Goal: Use online tool/utility: Utilize a website feature to perform a specific function

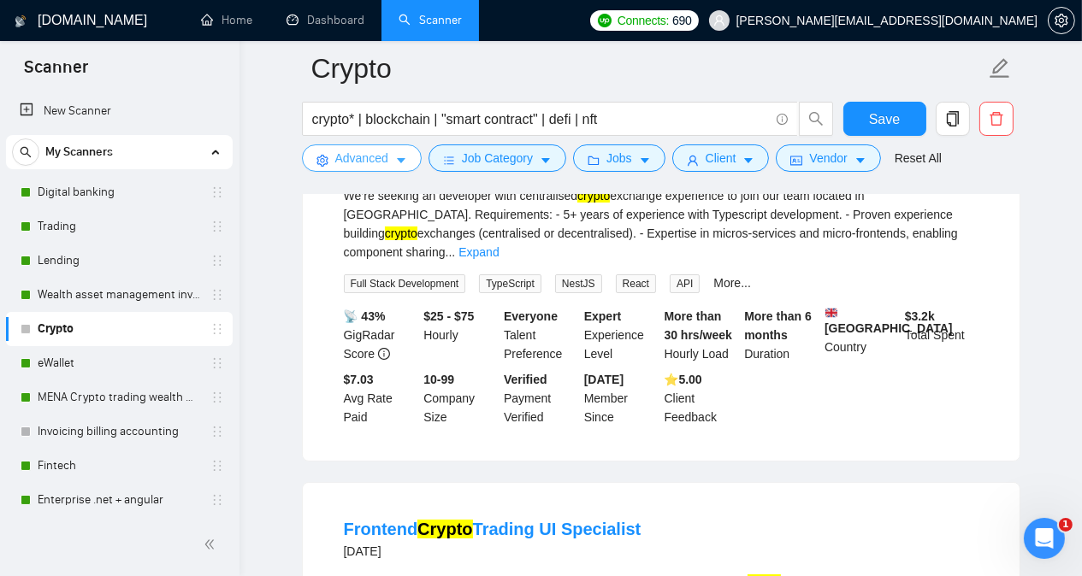
click at [385, 162] on span "Advanced" at bounding box center [361, 158] width 53 height 19
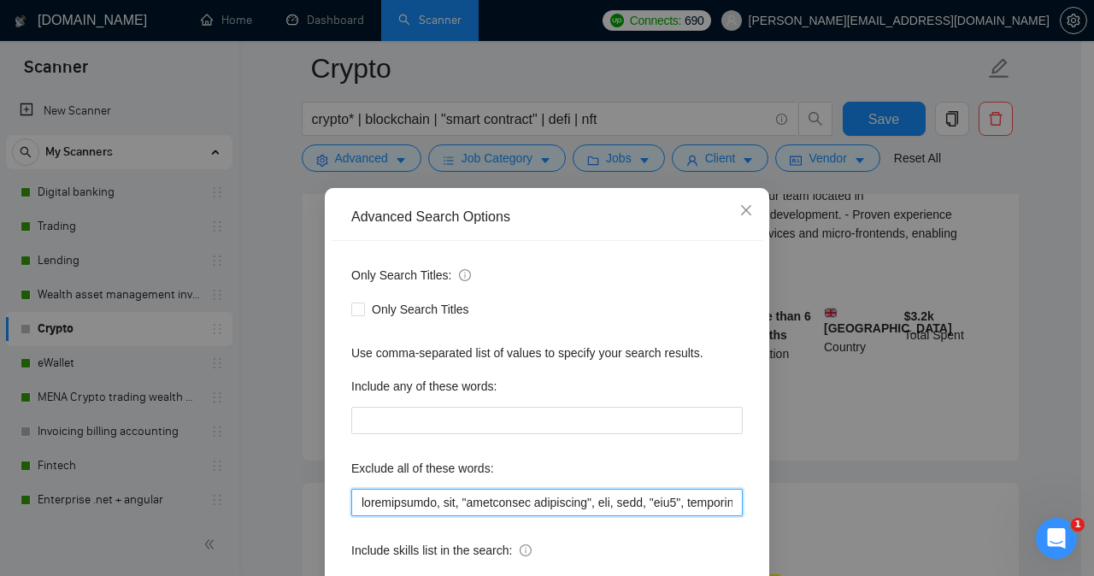
click at [356, 505] on input "text" at bounding box center [547, 502] width 392 height 27
paste input "WordPress, cms, TradeStation, RadarScreen, react native, Cardano, WebSockets,"
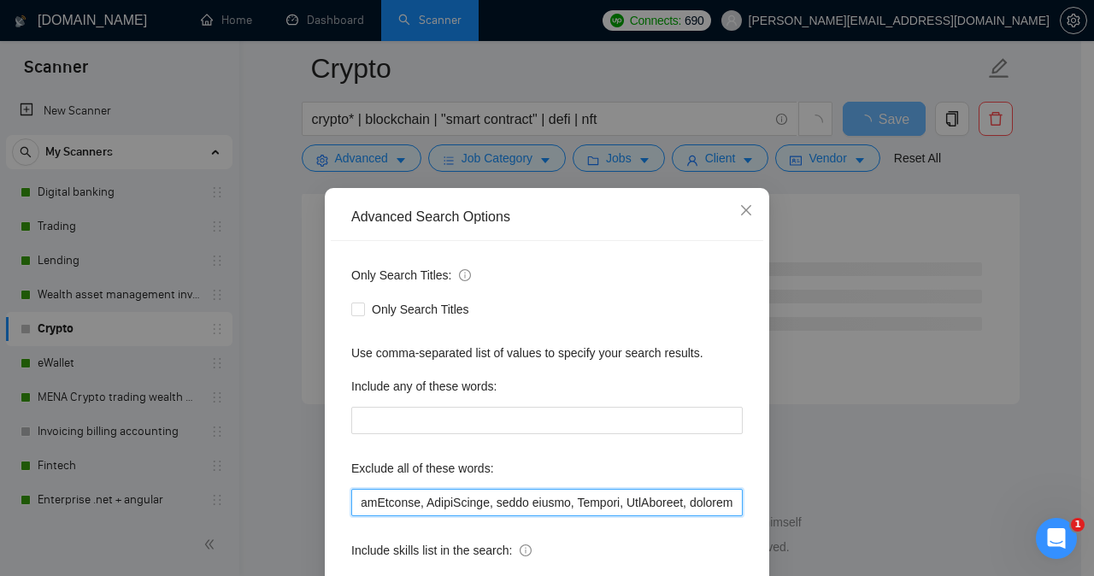
scroll to position [0, 120]
click at [528, 504] on input "text" at bounding box center [547, 502] width 392 height 27
click at [468, 501] on input "text" at bounding box center [547, 502] width 392 height 27
type input "WordPress, cms, TradeStation, RadarScreen, "react native", Cardano, WebSockets,…"
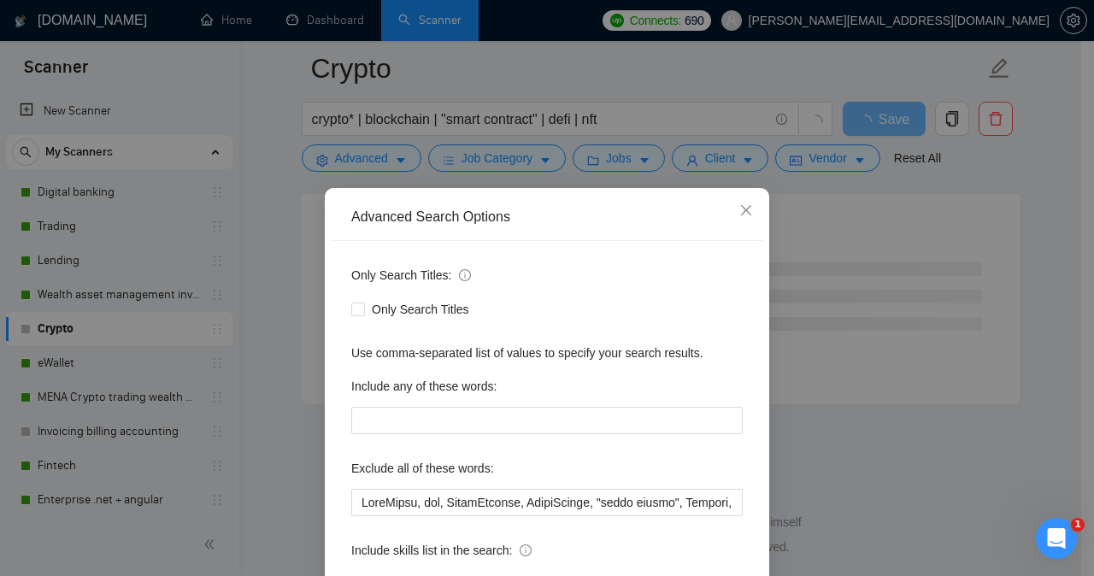
scroll to position [95, 0]
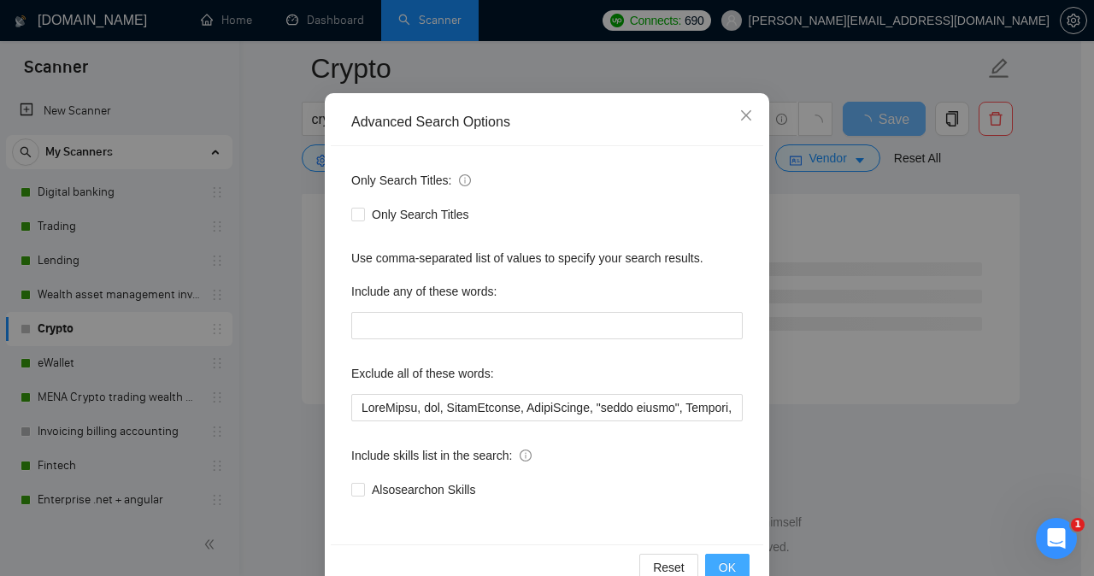
click at [719, 570] on span "OK" at bounding box center [727, 567] width 17 height 19
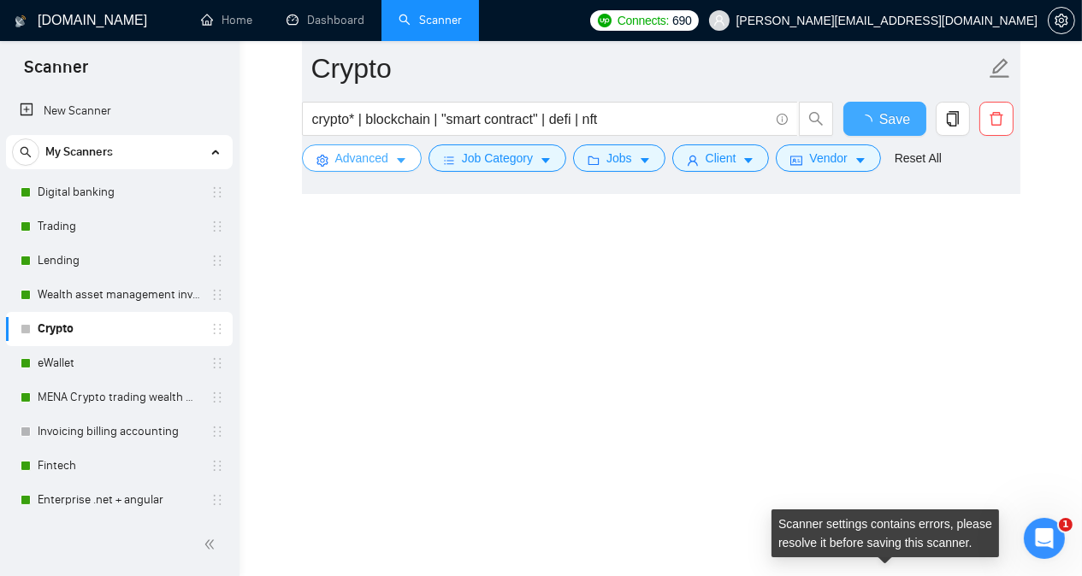
scroll to position [6496, 0]
click at [875, 120] on span "Save" at bounding box center [884, 119] width 31 height 21
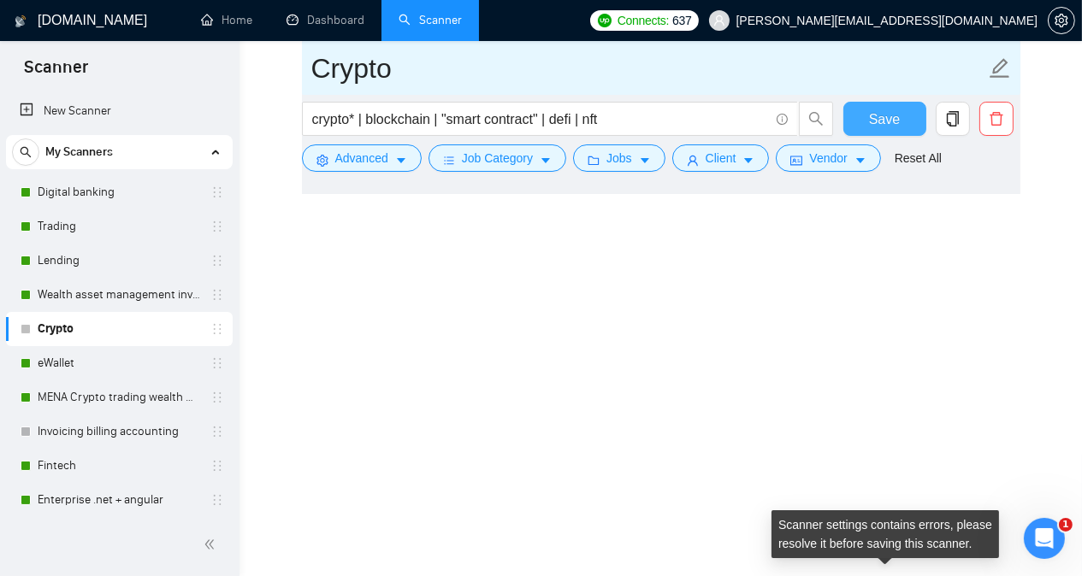
scroll to position [3664, 0]
